Goal: Task Accomplishment & Management: Manage account settings

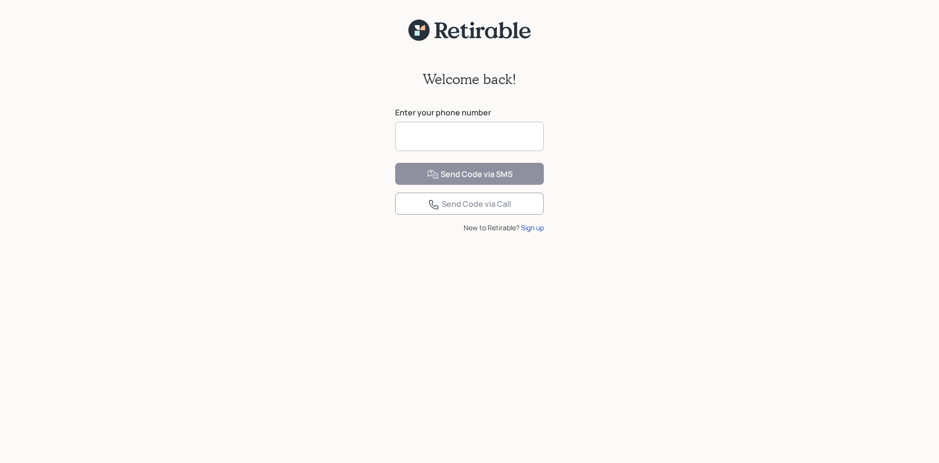
click at [424, 129] on input at bounding box center [469, 136] width 149 height 29
type input "**********"
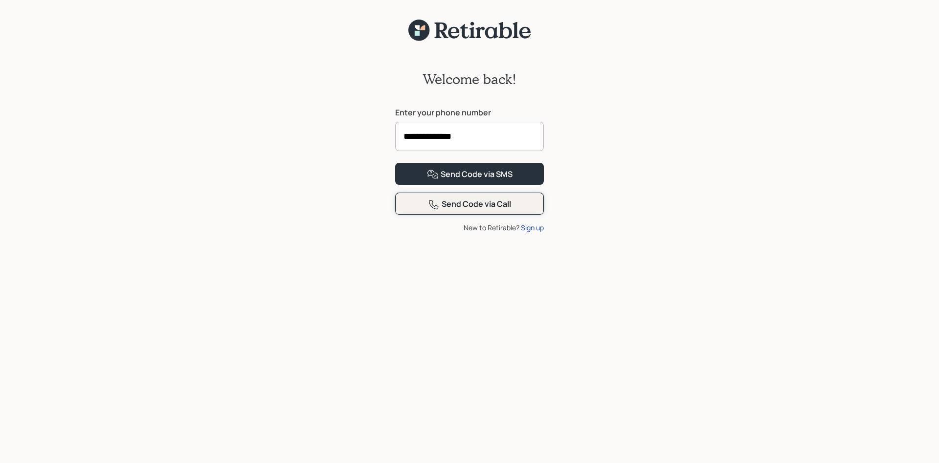
click at [458, 210] on div "Send Code via Call" at bounding box center [469, 205] width 83 height 12
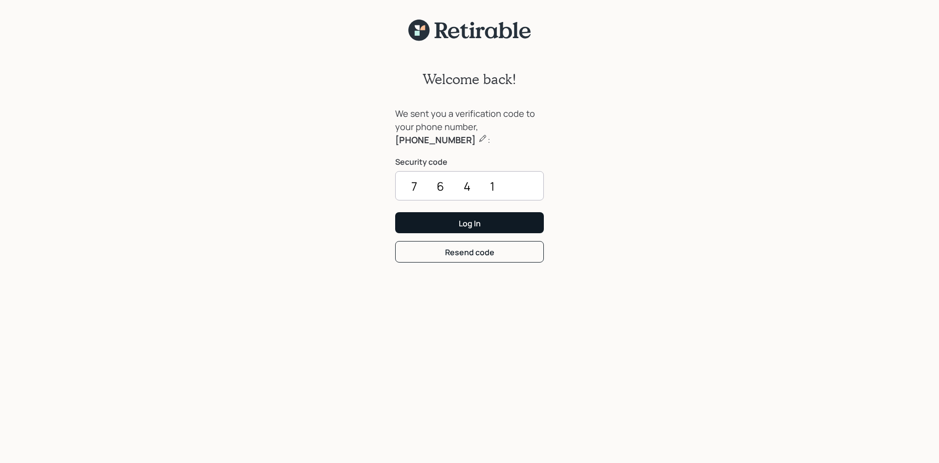
type input "7641"
click at [466, 222] on div "Log In" at bounding box center [470, 223] width 22 height 11
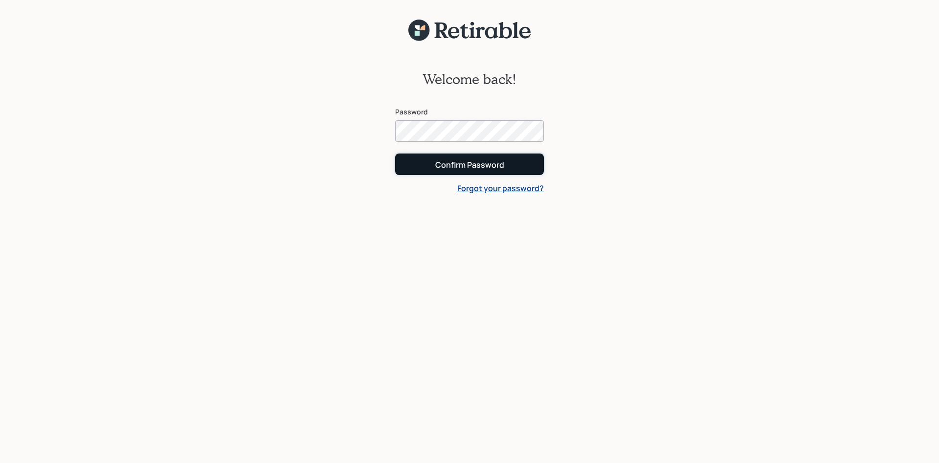
click at [460, 160] on div "Confirm Password" at bounding box center [469, 164] width 69 height 11
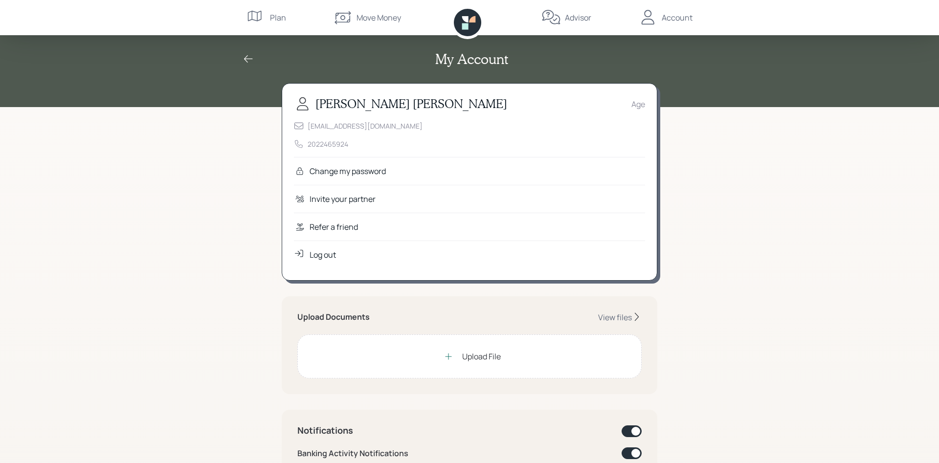
click at [206, 240] on div "My Account [PERSON_NAME] Age [EMAIL_ADDRESS][DOMAIN_NAME] 2022465924 Change my …" at bounding box center [469, 454] width 939 height 908
click at [484, 356] on div "Upload File" at bounding box center [481, 357] width 39 height 12
click at [447, 353] on icon at bounding box center [449, 357] width 10 height 10
click at [621, 316] on div "View files" at bounding box center [615, 317] width 34 height 11
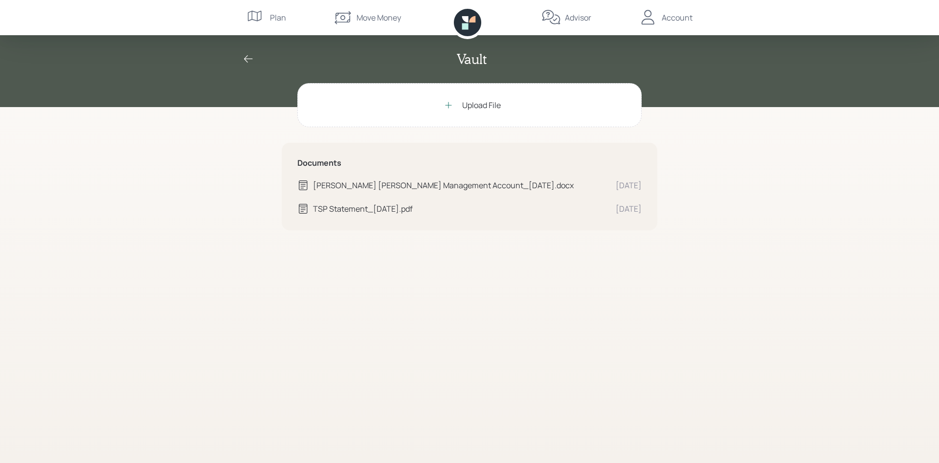
click at [409, 185] on div "[PERSON_NAME] [PERSON_NAME] Management Account_[DATE].docx" at bounding box center [460, 186] width 295 height 12
click at [480, 103] on div "Upload File" at bounding box center [481, 105] width 39 height 12
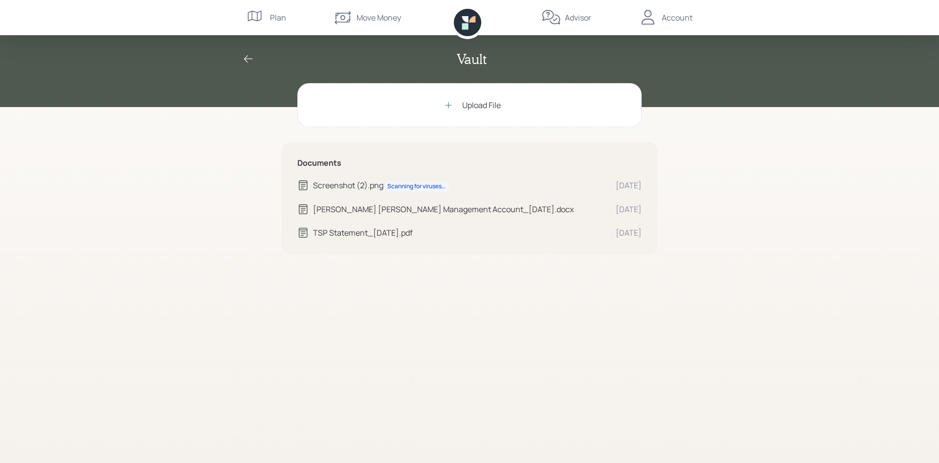
click at [337, 184] on div "Screenshot (2).png Scanning for viruses…" at bounding box center [460, 186] width 295 height 12
